Goal: Find specific page/section: Find specific page/section

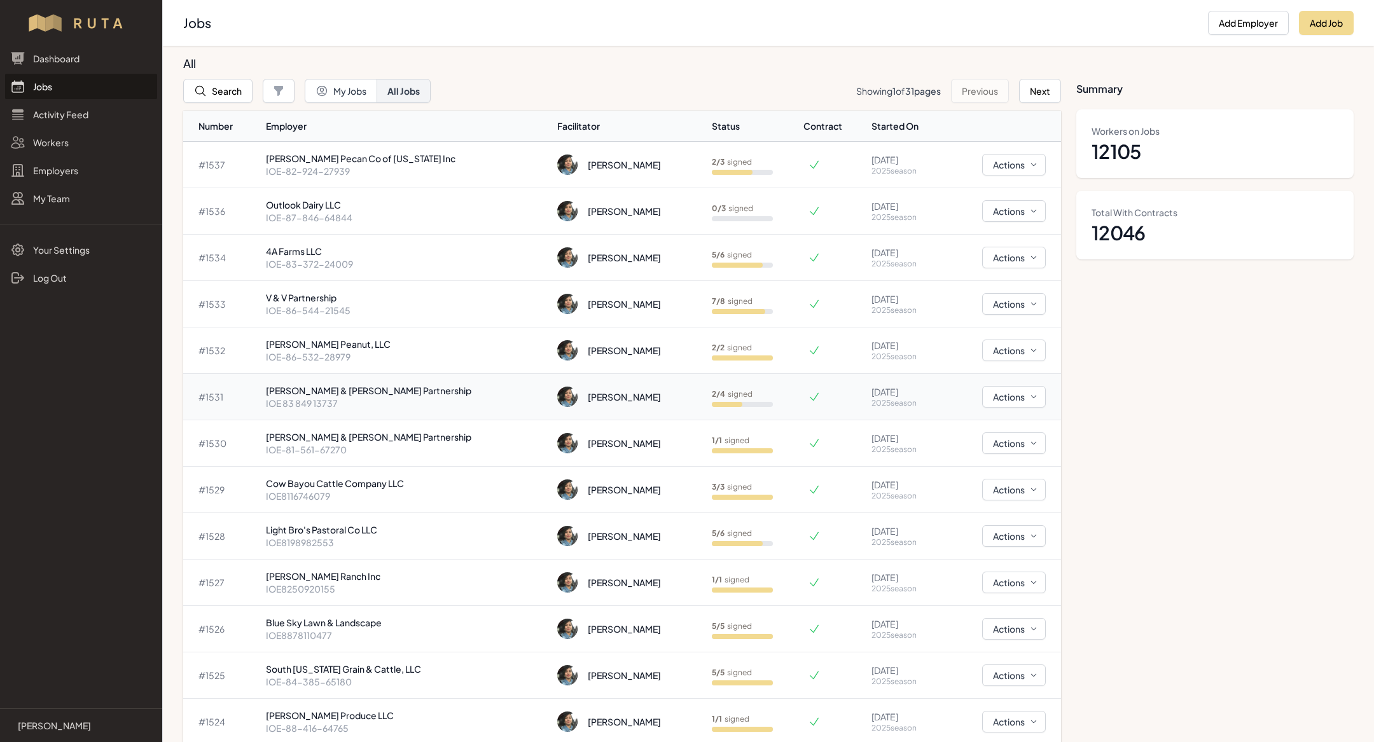
click at [376, 397] on p "IOE 83 849 13737" at bounding box center [407, 403] width 282 height 13
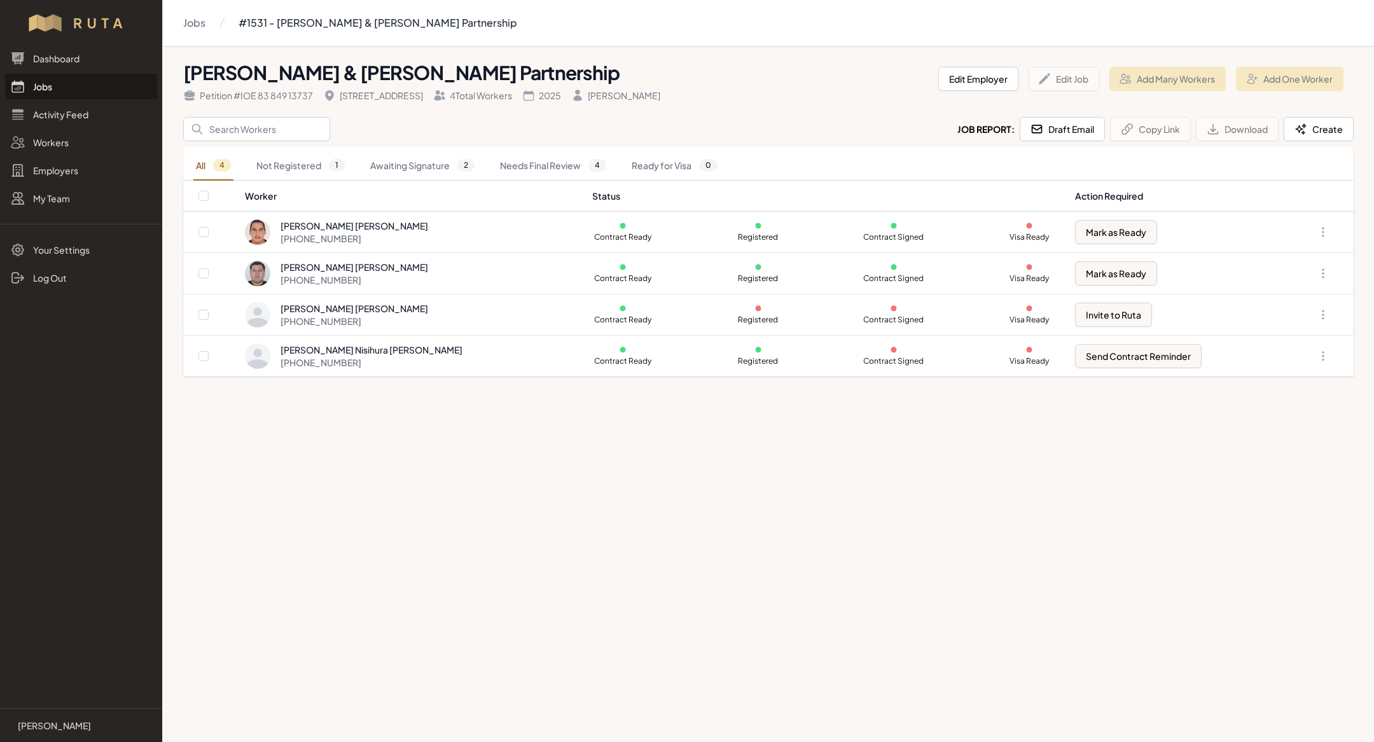
click at [46, 81] on link "Jobs" at bounding box center [81, 86] width 152 height 25
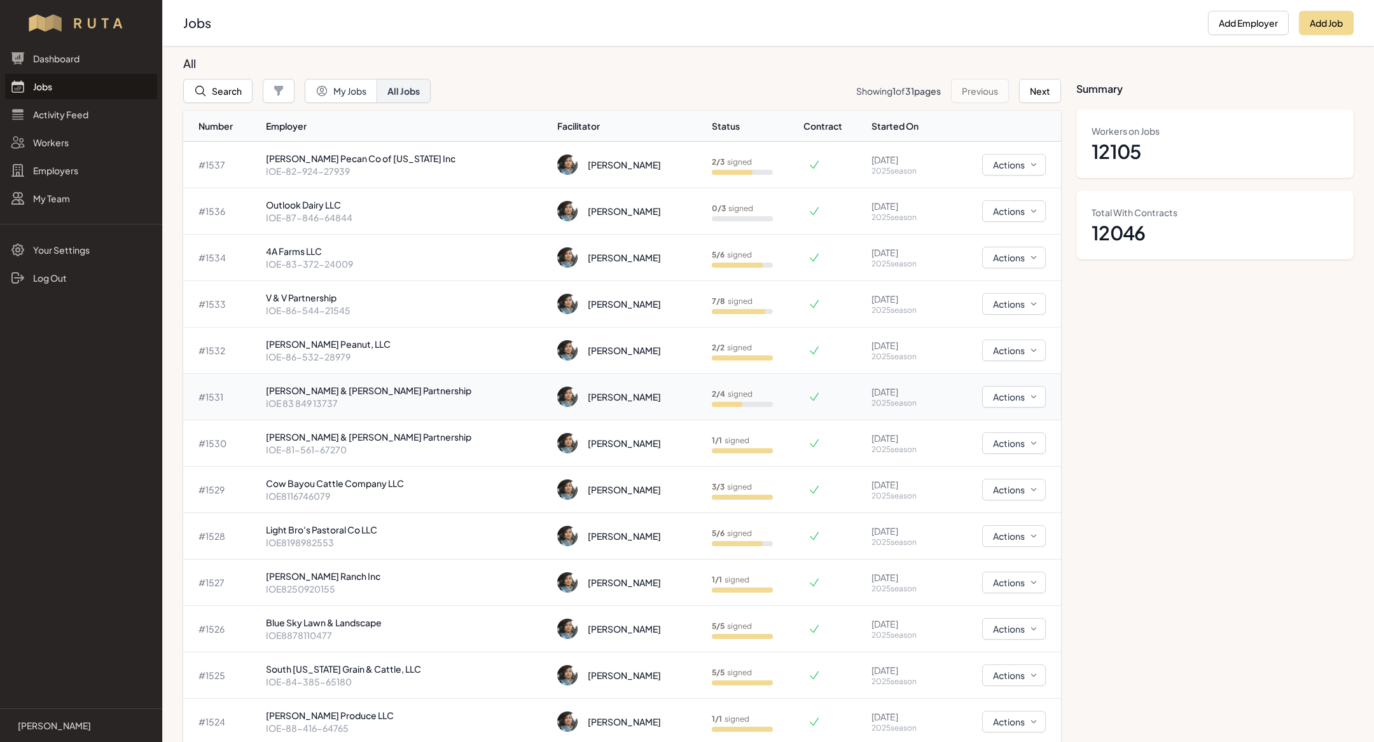
click at [404, 397] on p "IOE 83 849 13737" at bounding box center [407, 403] width 282 height 13
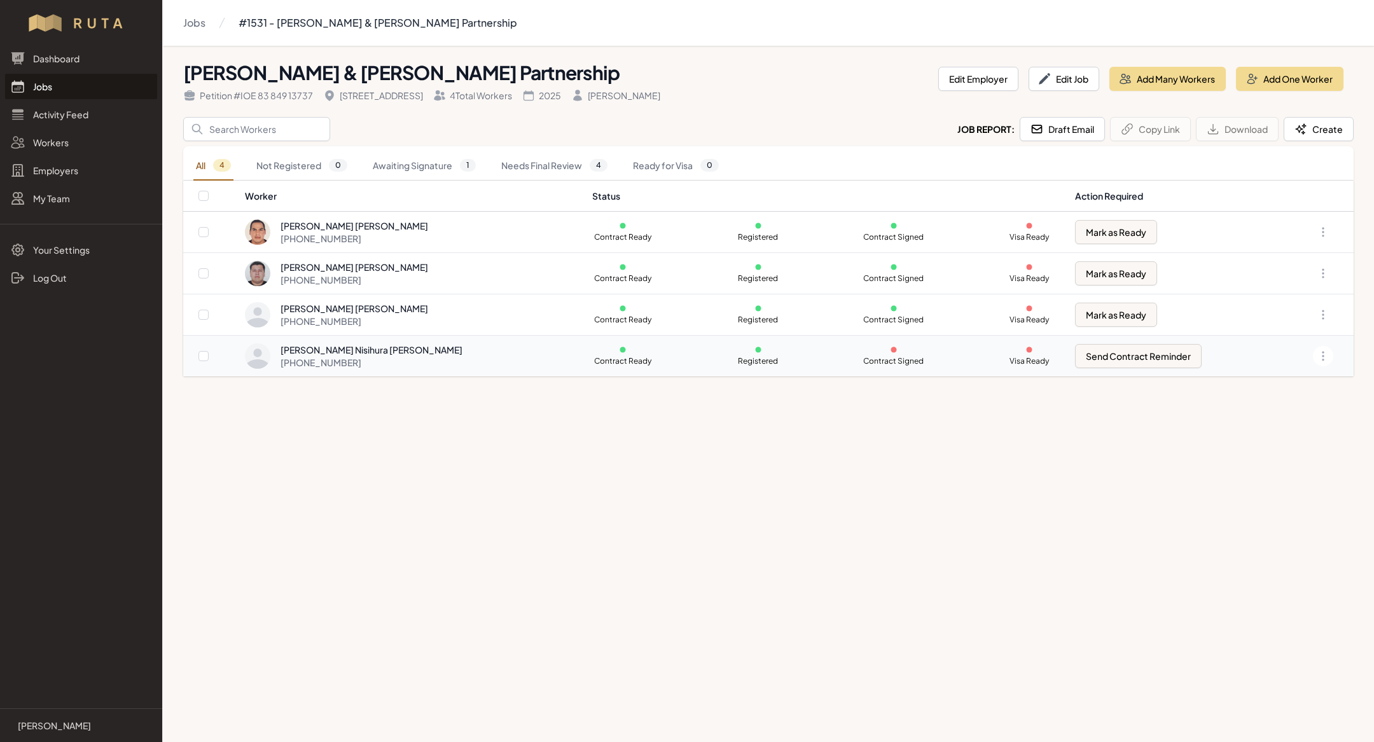
click at [415, 350] on div "Ricardo Nisihura Beltran +52 667 195 1524" at bounding box center [411, 355] width 332 height 25
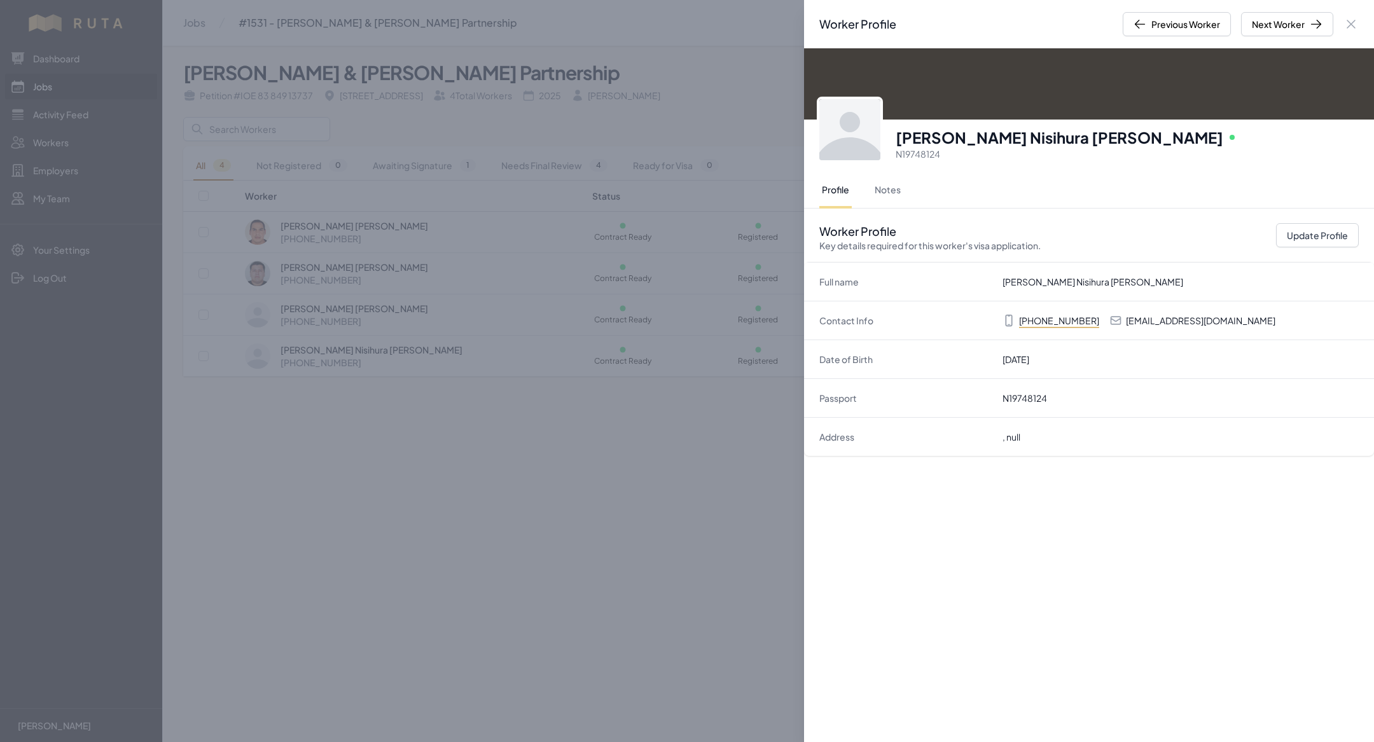
click at [493, 457] on div "Worker Profile Previous Worker Next Worker Close panel Ricardo Nisihura Beltran…" at bounding box center [687, 371] width 1374 height 742
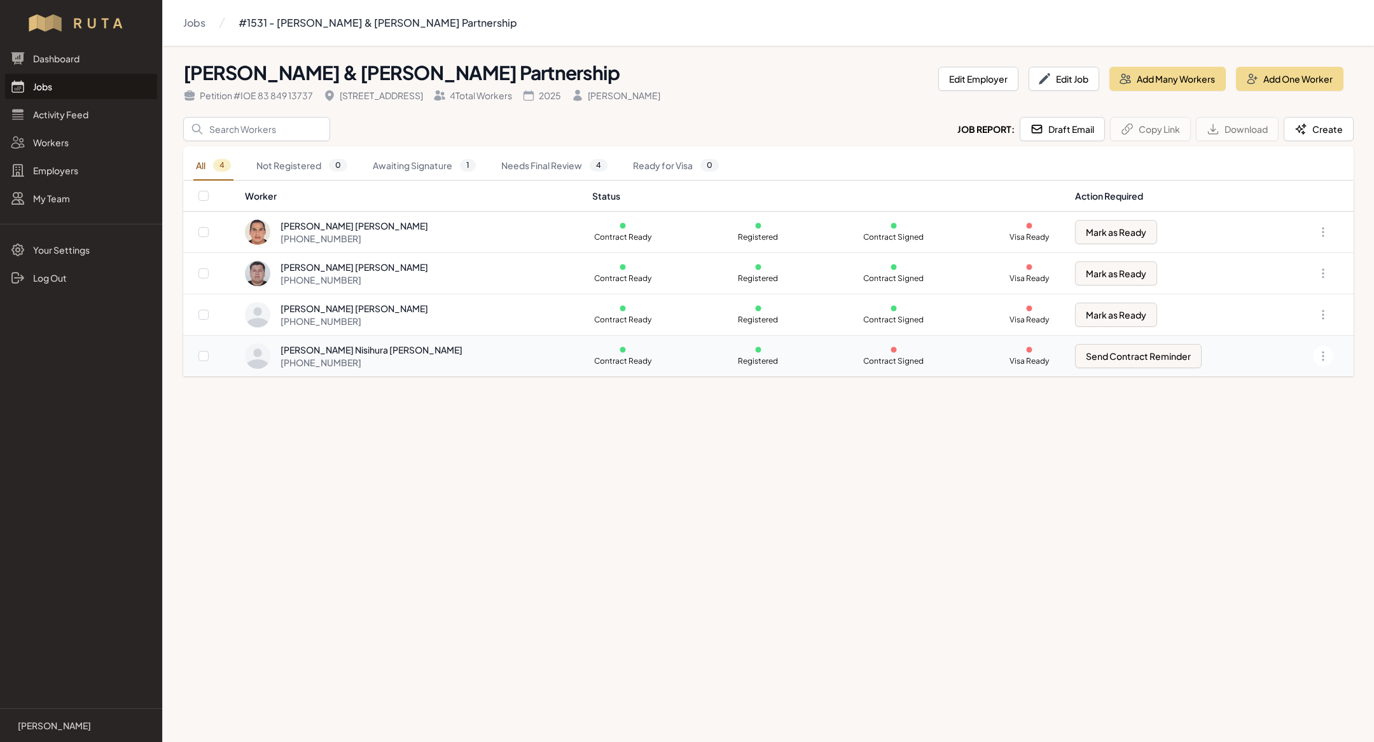
click at [388, 354] on div "Ricardo Nisihura Beltran +52 667 195 1524" at bounding box center [411, 355] width 332 height 25
